Goal: Task Accomplishment & Management: Manage account settings

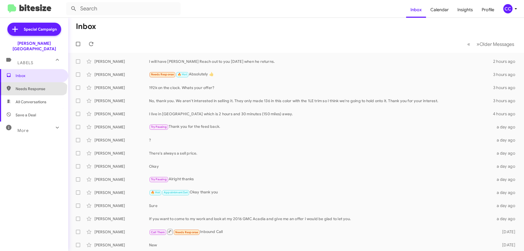
click at [33, 86] on span "Needs Response" at bounding box center [39, 88] width 46 height 5
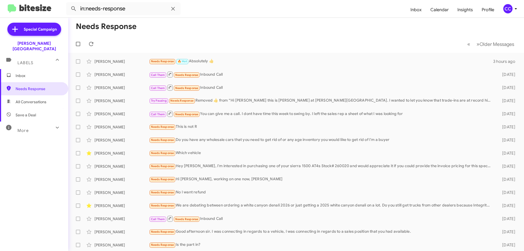
click at [21, 99] on span "All Conversations" at bounding box center [31, 101] width 31 height 5
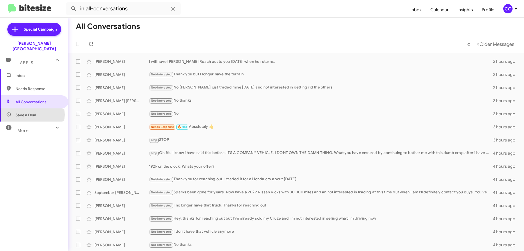
click at [22, 112] on span "Save a Deal" at bounding box center [26, 114] width 20 height 5
type input "in:not-interested"
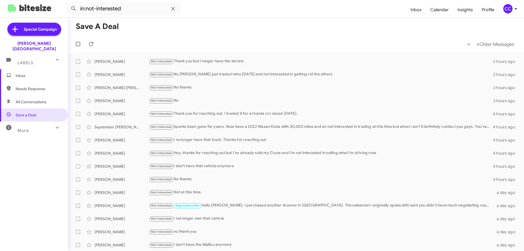
click at [22, 73] on span "Inbox" at bounding box center [39, 75] width 46 height 5
